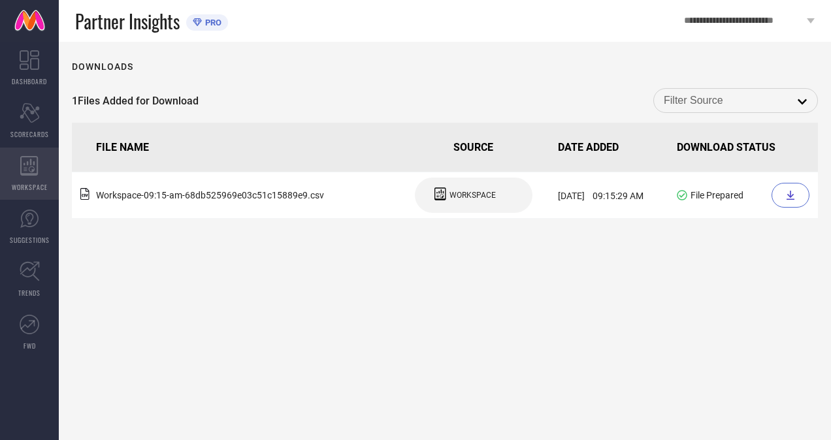
click at [26, 177] on div "WORKSPACE" at bounding box center [29, 174] width 59 height 52
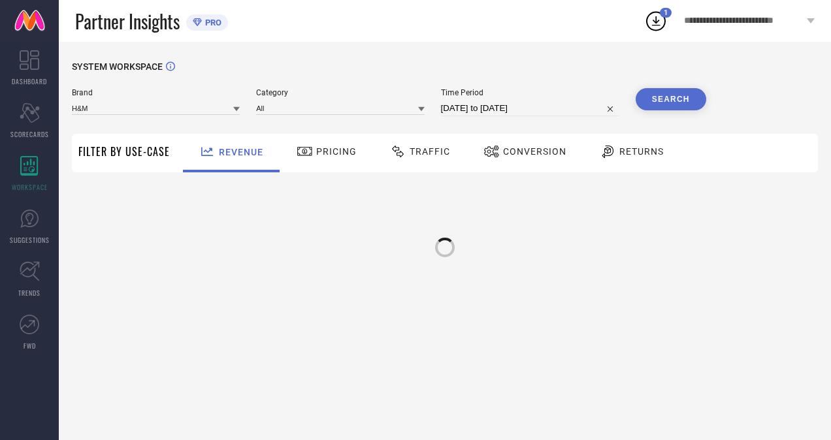
type input "H&M"
type input "All"
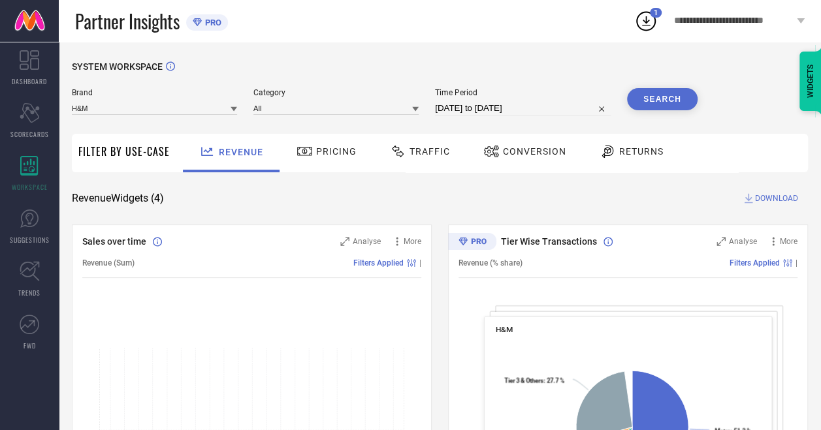
click at [477, 114] on input "[DATE] to [DATE]" at bounding box center [523, 109] width 176 height 16
select select "7"
select select "2025"
select select "8"
select select "2025"
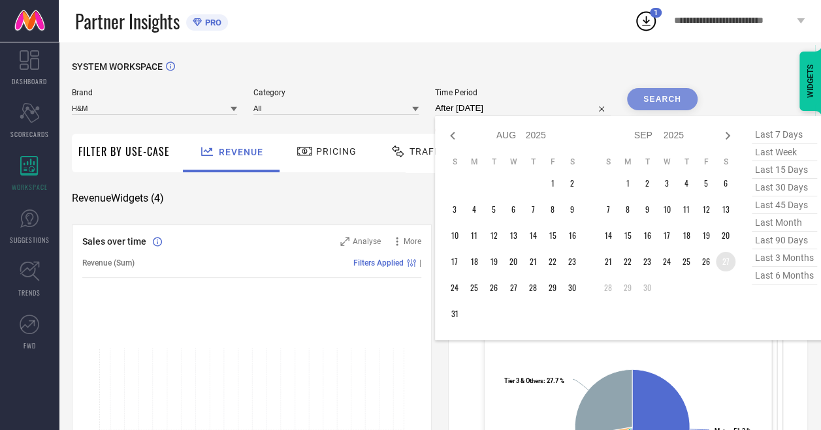
click at [731, 266] on td "27" at bounding box center [726, 262] width 20 height 20
type input "[DATE] to [DATE]"
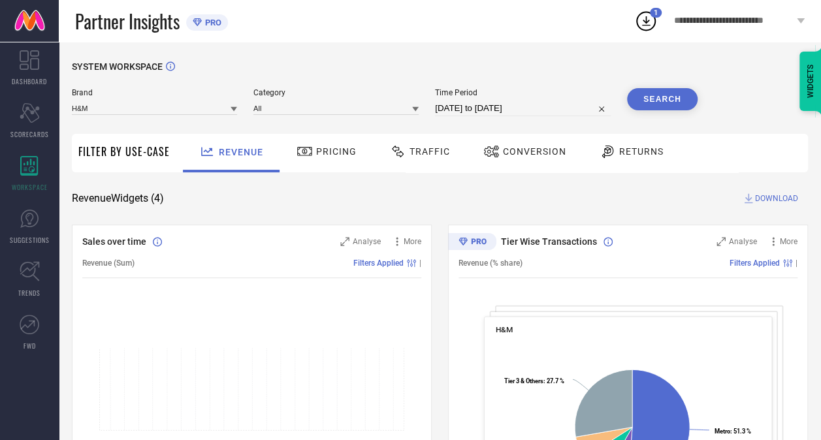
click at [677, 95] on button "Search" at bounding box center [662, 99] width 71 height 22
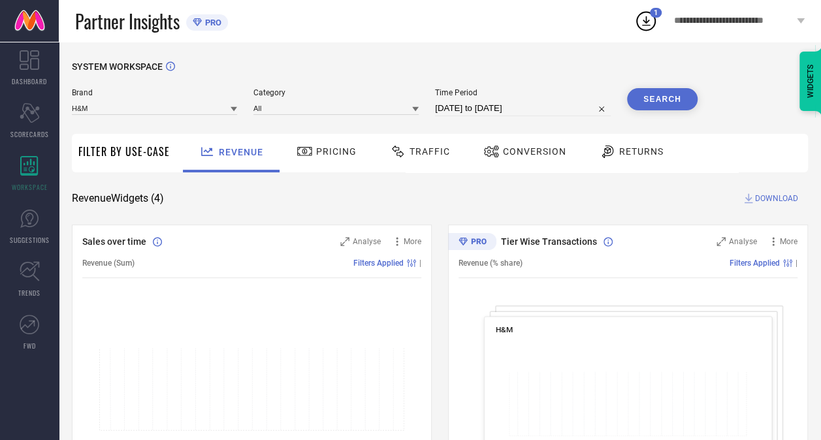
click at [433, 154] on span "Traffic" at bounding box center [430, 151] width 40 height 10
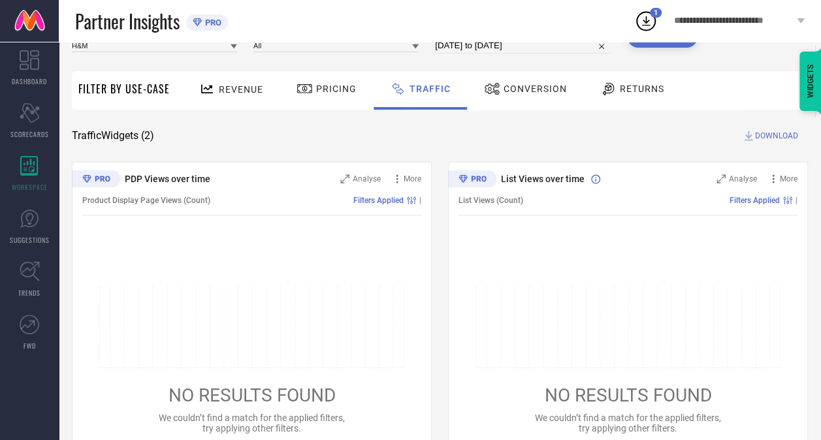
scroll to position [63, 0]
